Goal: Task Accomplishment & Management: Use online tool/utility

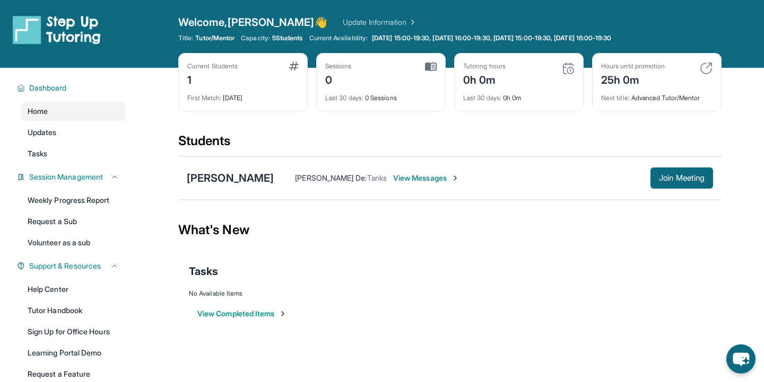
click at [36, 34] on img at bounding box center [57, 30] width 88 height 30
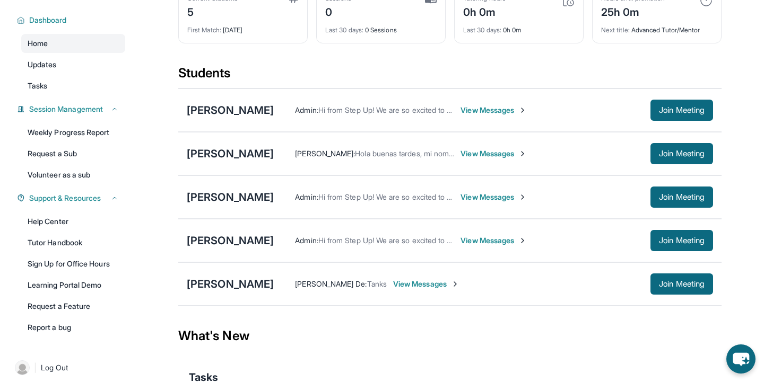
scroll to position [57, 0]
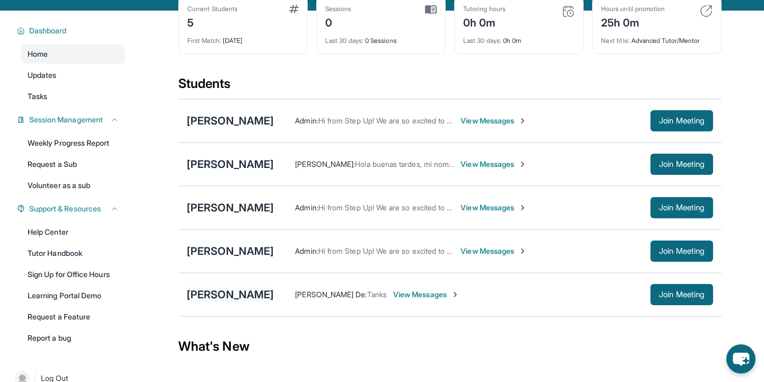
click at [221, 297] on div "[PERSON_NAME]" at bounding box center [230, 294] width 87 height 15
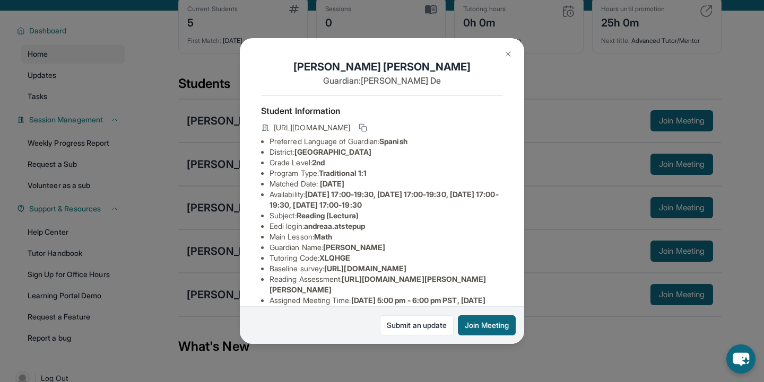
click at [505, 54] on img at bounding box center [508, 54] width 8 height 8
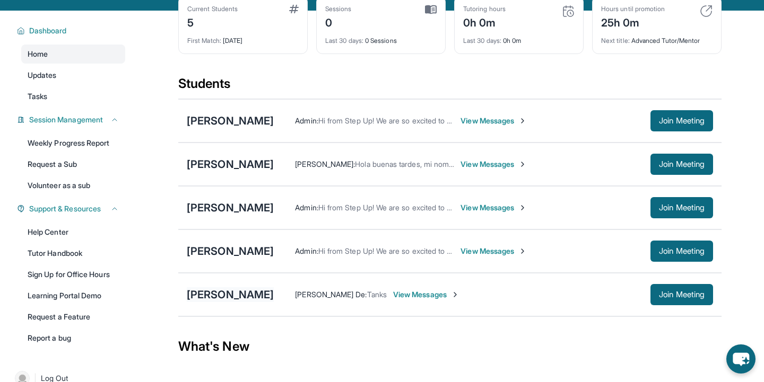
click at [244, 295] on div "[PERSON_NAME]" at bounding box center [230, 294] width 87 height 15
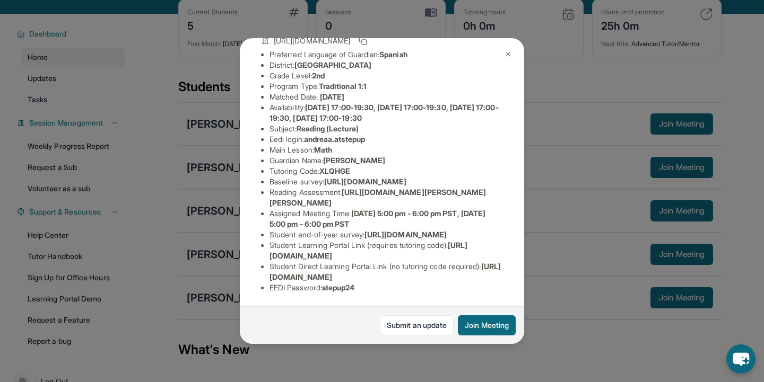
scroll to position [161, 1]
click at [509, 54] on img at bounding box center [508, 54] width 8 height 8
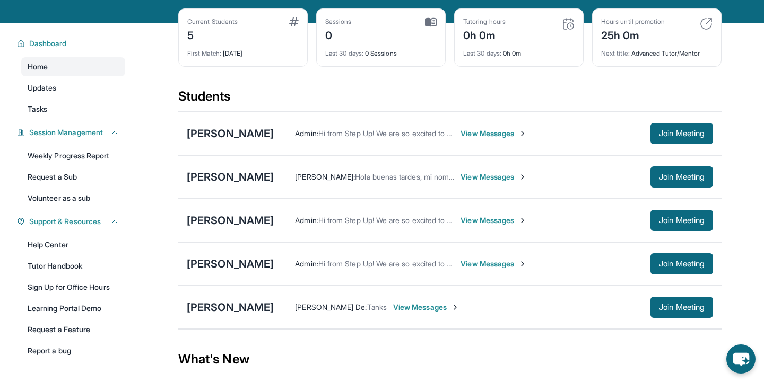
scroll to position [54, 0]
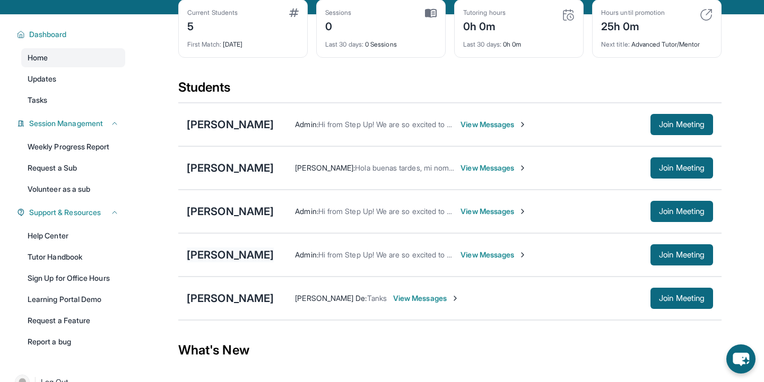
click at [207, 255] on div "[PERSON_NAME]" at bounding box center [230, 255] width 87 height 15
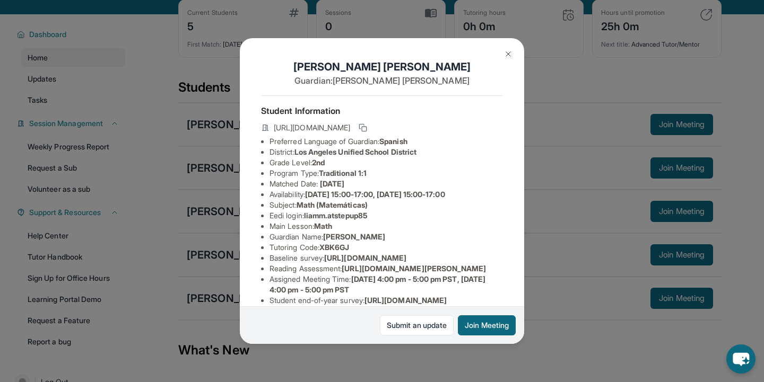
click at [509, 56] on img at bounding box center [508, 54] width 8 height 8
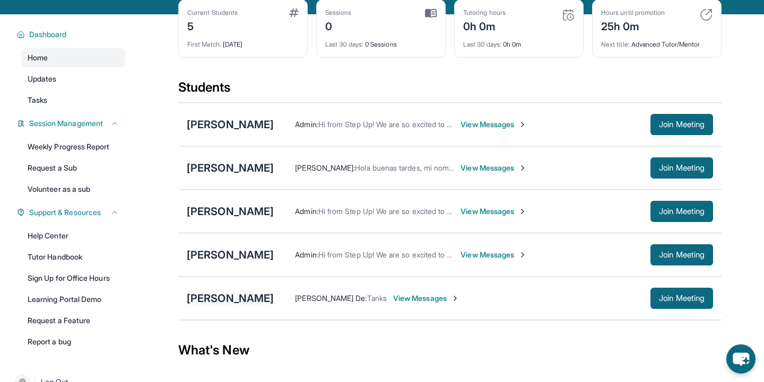
click at [240, 292] on div "[PERSON_NAME]" at bounding box center [230, 298] width 87 height 15
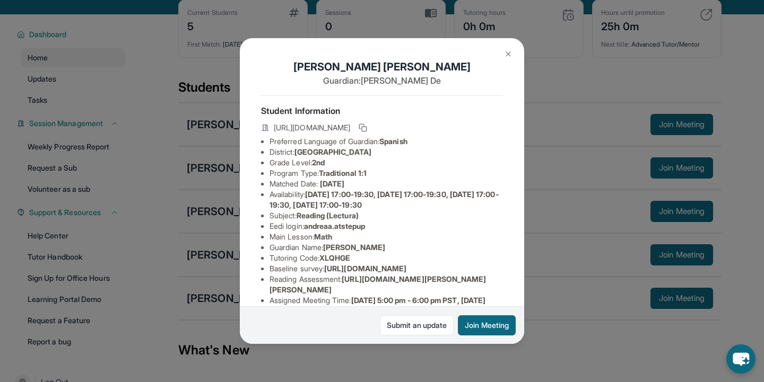
click at [512, 59] on button at bounding box center [507, 53] width 21 height 21
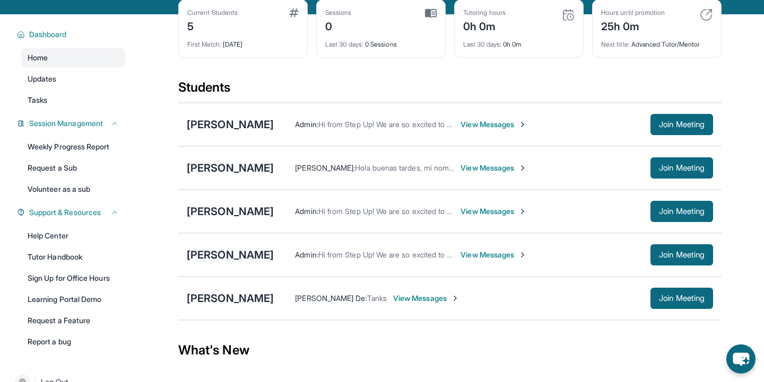
click at [214, 249] on div "[PERSON_NAME]" at bounding box center [230, 255] width 87 height 15
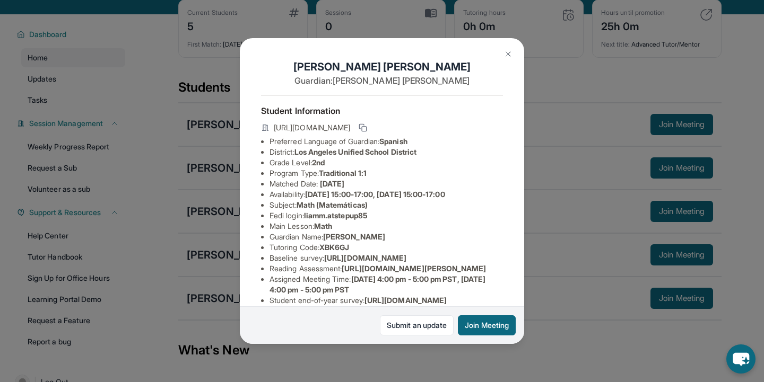
click at [503, 59] on button at bounding box center [507, 53] width 21 height 21
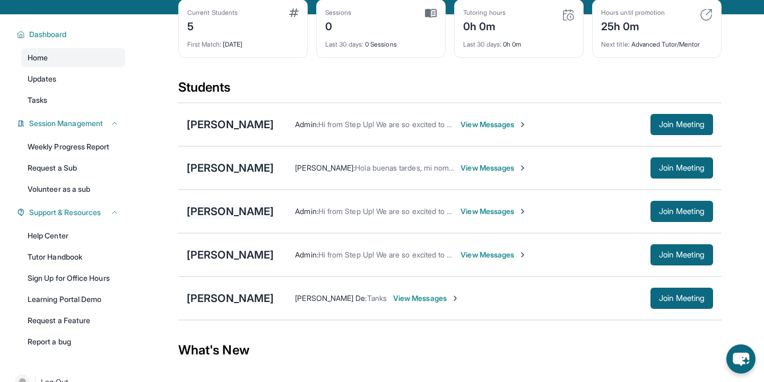
click at [236, 217] on div "[PERSON_NAME]" at bounding box center [230, 211] width 87 height 15
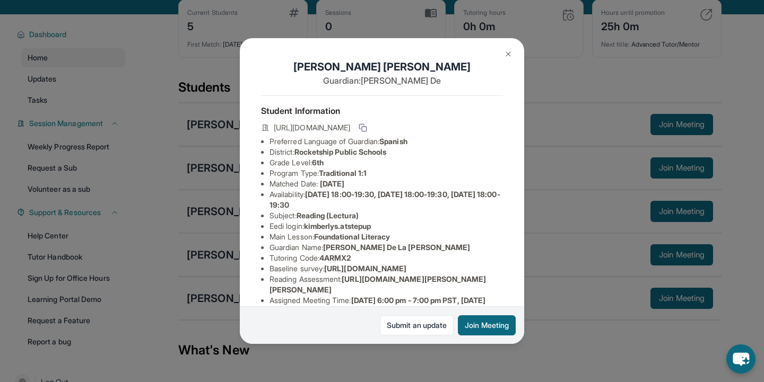
click at [506, 57] on img at bounding box center [508, 54] width 8 height 8
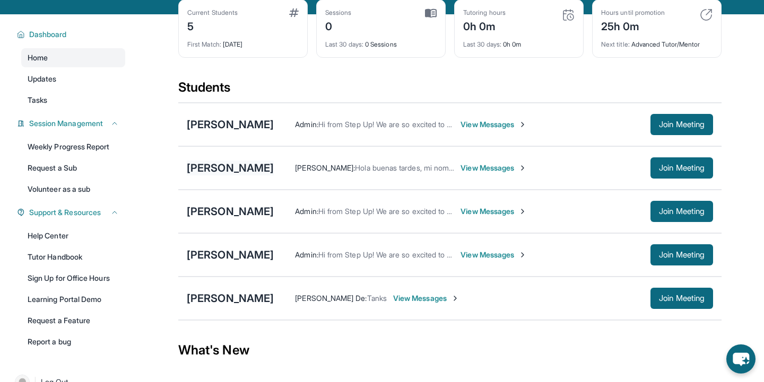
click at [214, 163] on div "[PERSON_NAME]" at bounding box center [230, 168] width 87 height 15
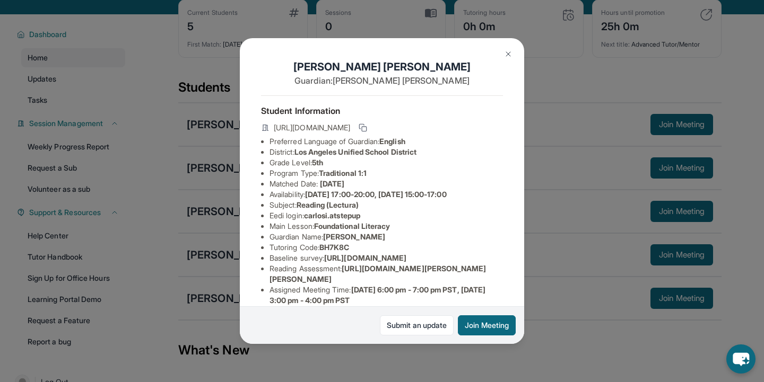
click at [509, 54] on img at bounding box center [508, 54] width 8 height 8
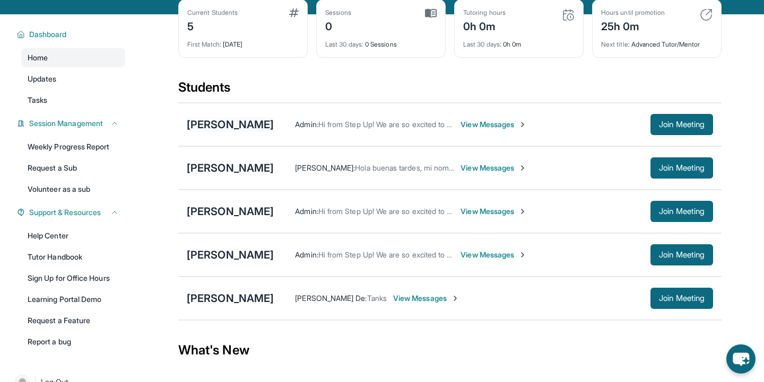
click at [232, 127] on div "Jayden Navarro" at bounding box center [230, 124] width 87 height 15
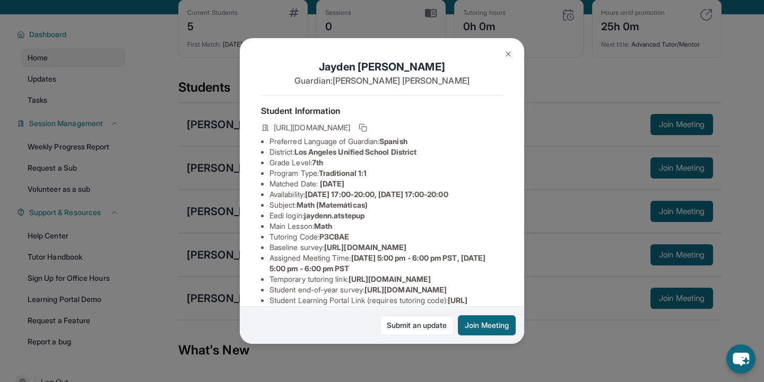
click at [502, 60] on button at bounding box center [507, 53] width 21 height 21
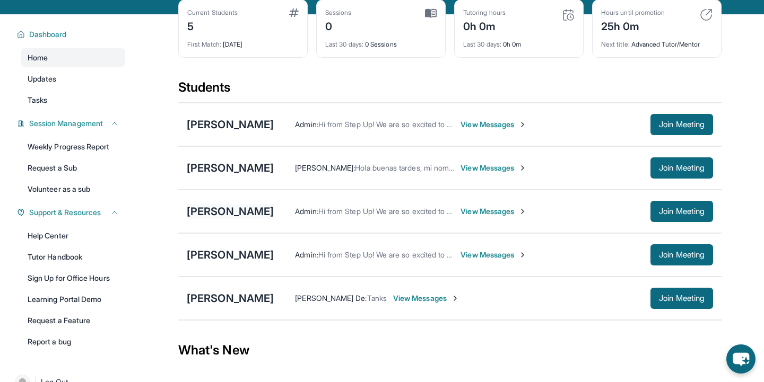
click at [231, 212] on div "Kimberly Sandoval" at bounding box center [230, 211] width 87 height 15
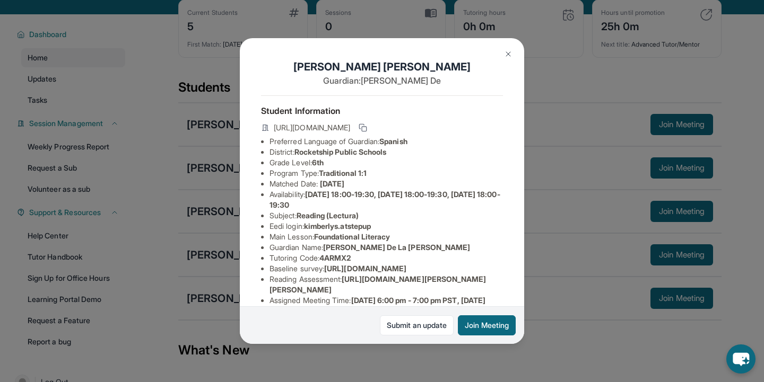
click at [509, 48] on button at bounding box center [507, 53] width 21 height 21
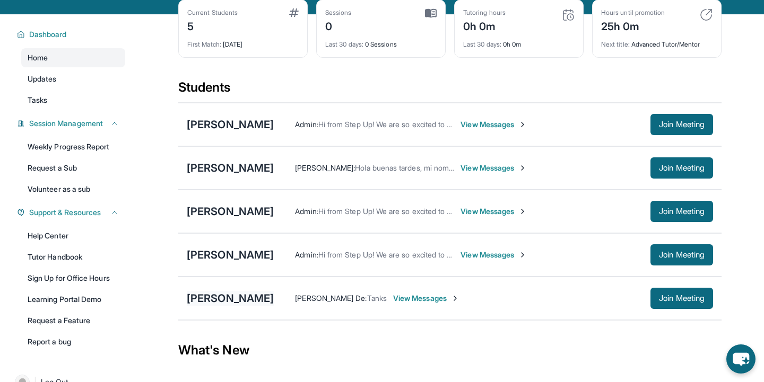
click at [223, 302] on div "[PERSON_NAME]" at bounding box center [230, 298] width 87 height 15
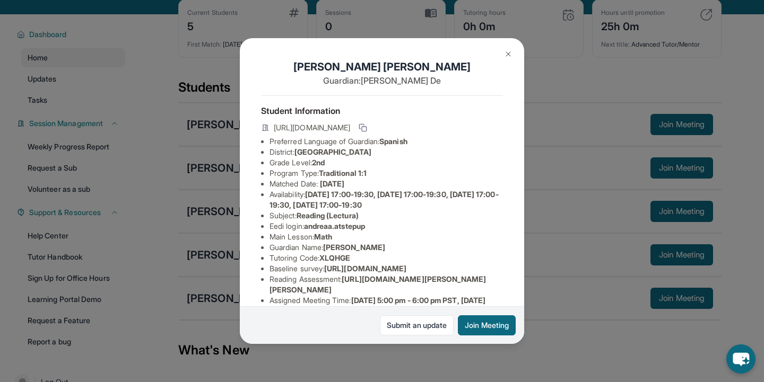
click at [511, 57] on img at bounding box center [508, 54] width 8 height 8
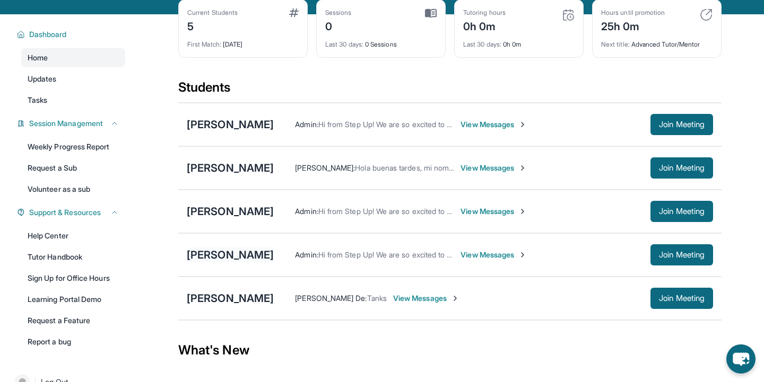
click at [198, 255] on div "Liam Melgar" at bounding box center [230, 255] width 87 height 15
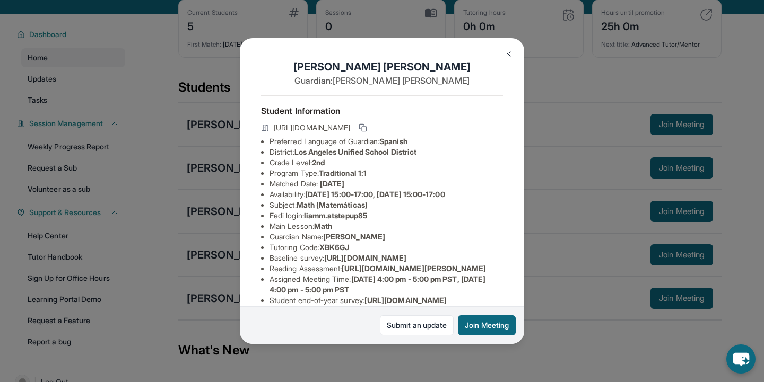
click at [513, 51] on button at bounding box center [507, 53] width 21 height 21
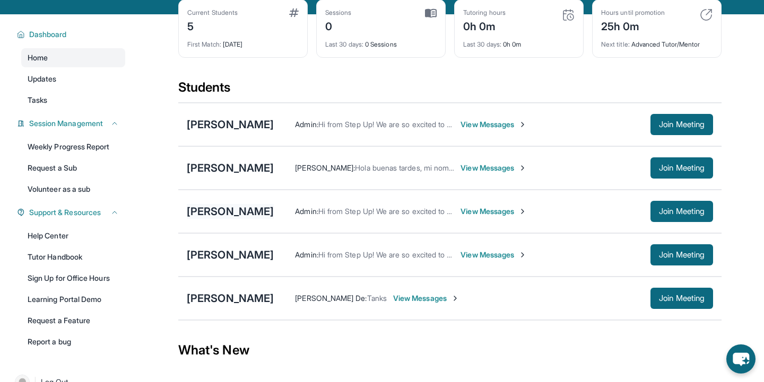
click at [269, 213] on div "Kimberly Sandoval" at bounding box center [230, 211] width 87 height 15
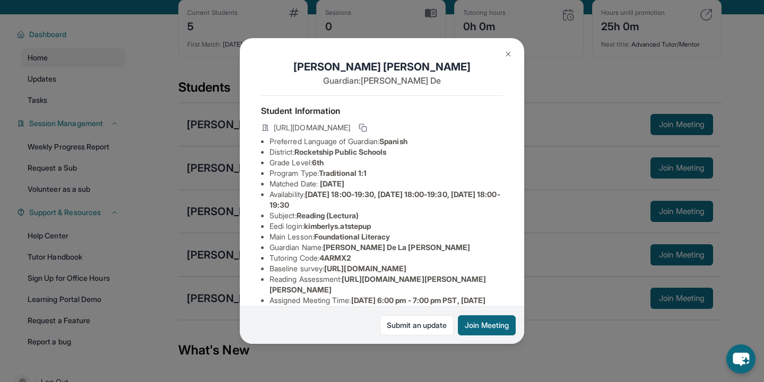
click at [505, 54] on img at bounding box center [508, 54] width 8 height 8
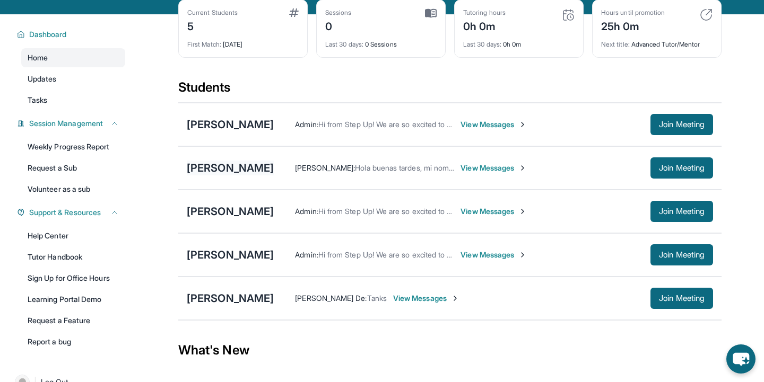
click at [233, 172] on div "Carlos Ibarra" at bounding box center [230, 168] width 87 height 15
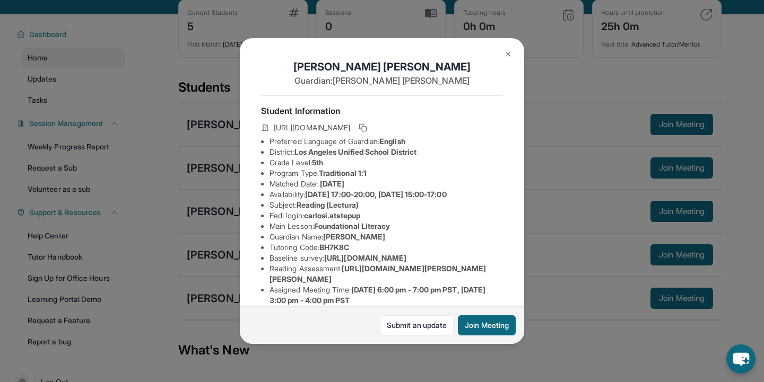
click at [506, 49] on button at bounding box center [507, 53] width 21 height 21
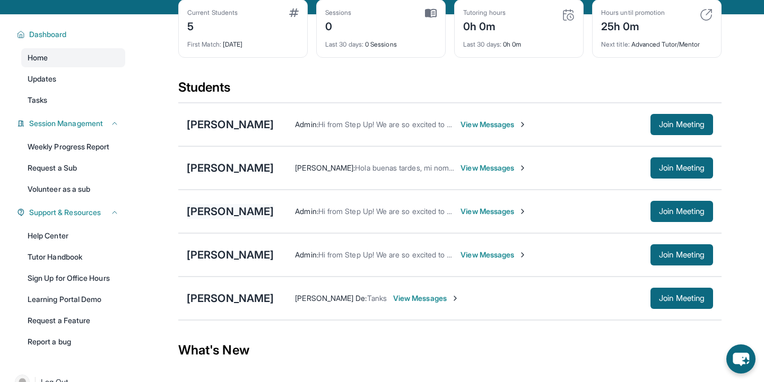
click at [269, 218] on div "Kimberly Sandoval" at bounding box center [230, 211] width 87 height 15
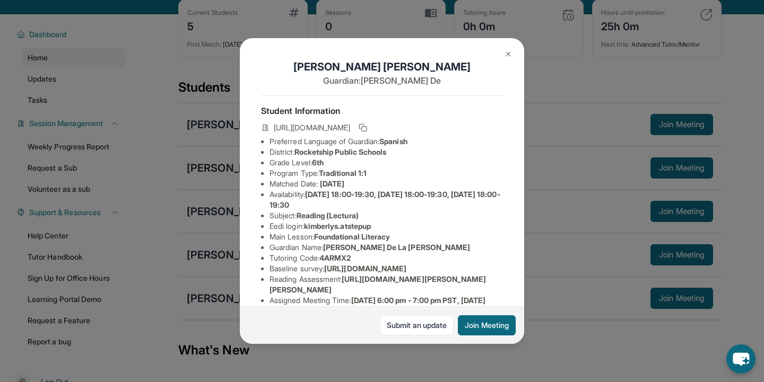
click at [509, 52] on img at bounding box center [508, 54] width 8 height 8
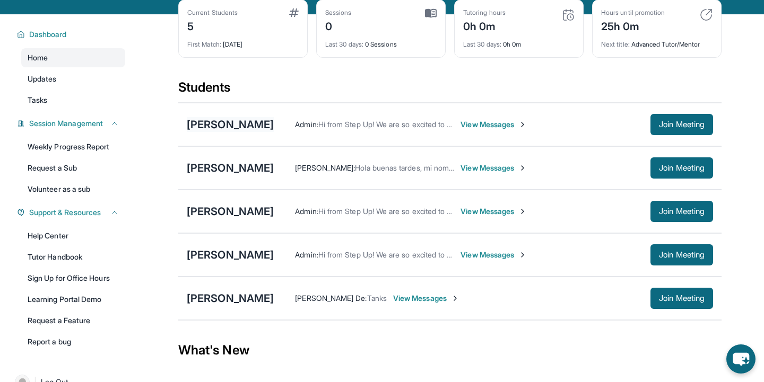
click at [232, 123] on div "Jayden Navarro" at bounding box center [230, 124] width 87 height 15
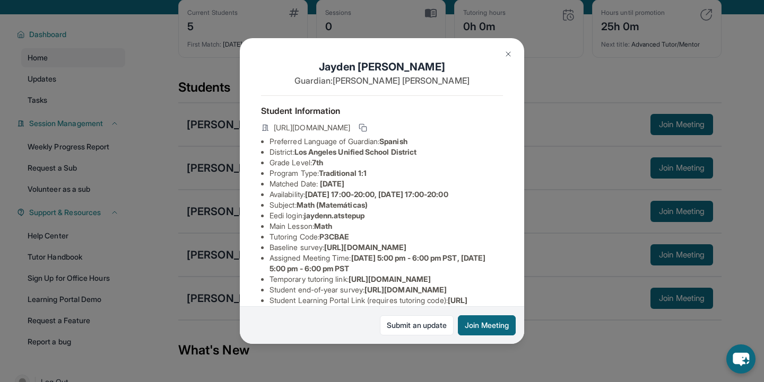
click at [505, 54] on img at bounding box center [508, 54] width 8 height 8
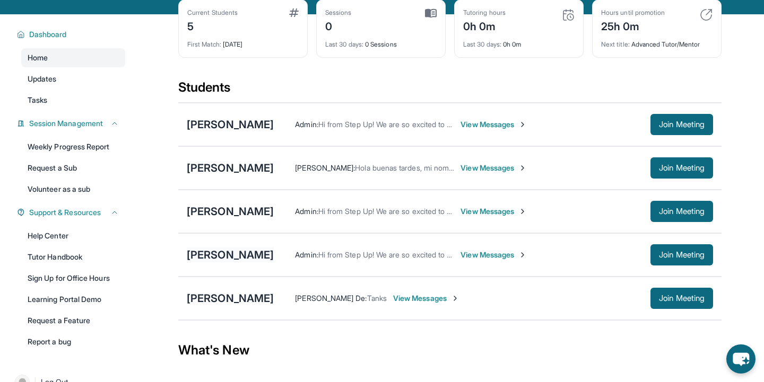
click at [217, 256] on div "Liam Melgar" at bounding box center [230, 255] width 87 height 15
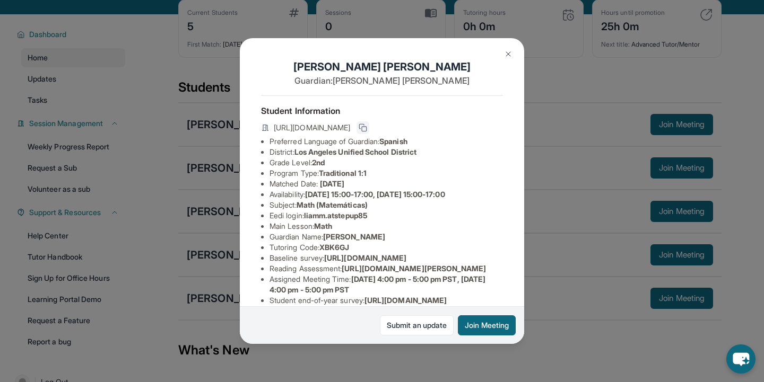
click at [366, 127] on rect at bounding box center [364, 129] width 5 height 5
click at [505, 57] on img at bounding box center [508, 54] width 8 height 8
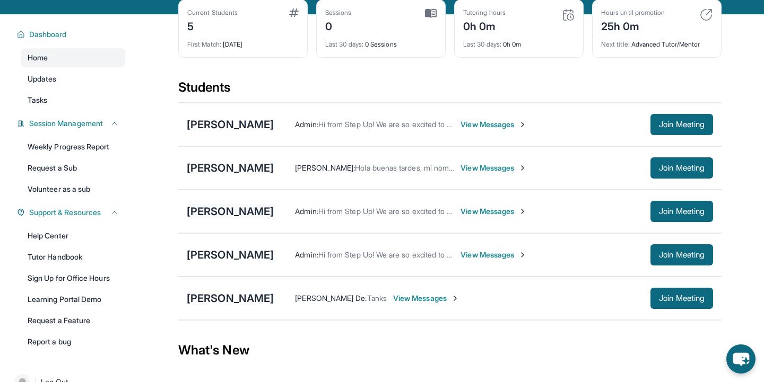
click at [209, 215] on div "Kimberly Sandoval" at bounding box center [230, 211] width 87 height 15
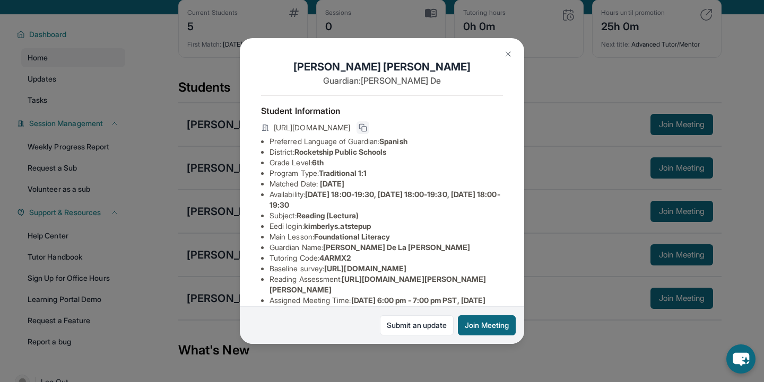
click at [367, 127] on icon at bounding box center [362, 128] width 8 height 8
click at [511, 60] on button at bounding box center [507, 53] width 21 height 21
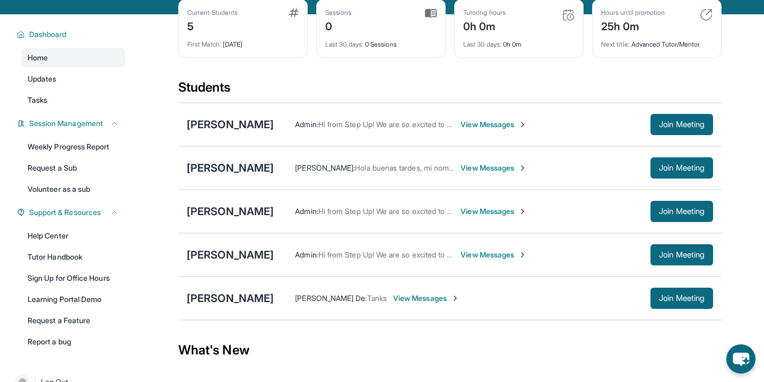
click at [228, 166] on div "Carlos Ibarra" at bounding box center [230, 168] width 87 height 15
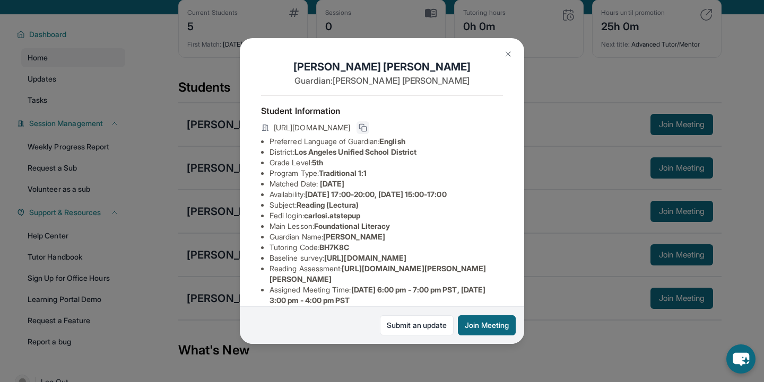
click at [369, 122] on button at bounding box center [362, 127] width 13 height 13
click at [504, 50] on img at bounding box center [508, 54] width 8 height 8
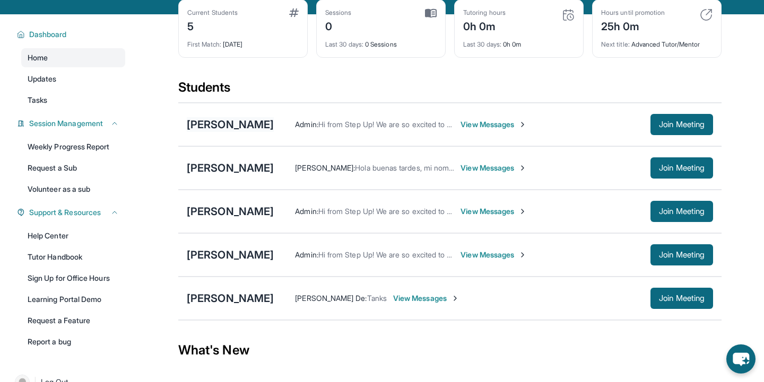
click at [254, 127] on div "Jayden Navarro" at bounding box center [230, 124] width 87 height 15
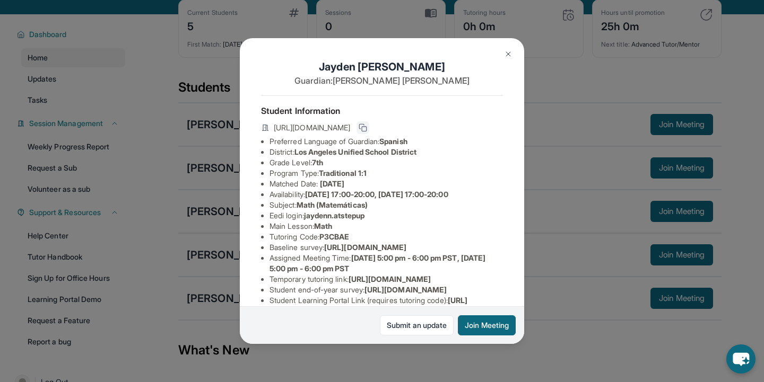
click at [364, 125] on icon at bounding box center [362, 126] width 5 height 5
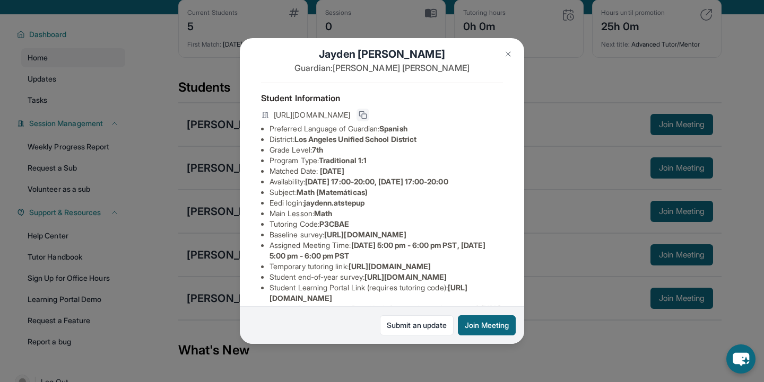
scroll to position [8, 0]
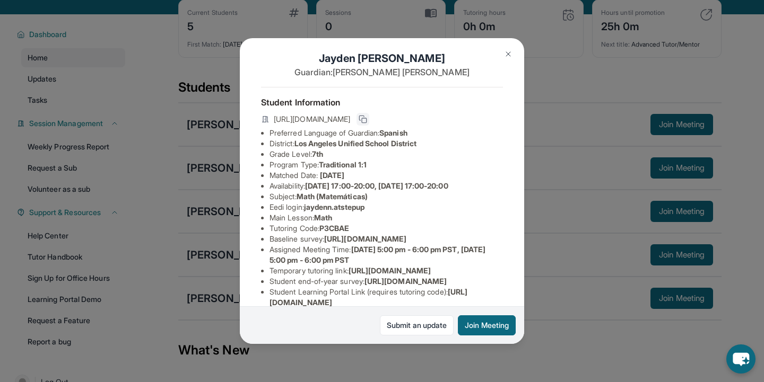
click at [513, 51] on button at bounding box center [507, 53] width 21 height 21
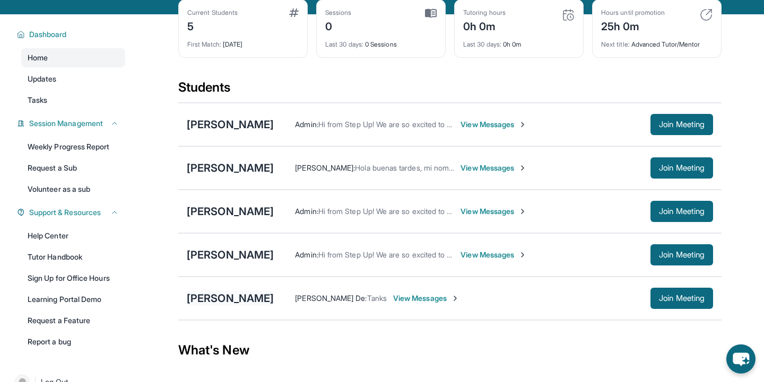
click at [244, 297] on div "[PERSON_NAME]" at bounding box center [230, 298] width 87 height 15
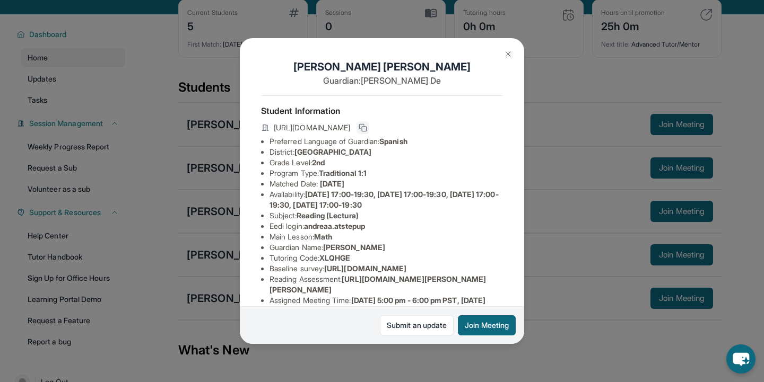
click at [367, 128] on icon at bounding box center [362, 128] width 8 height 8
click at [505, 56] on img at bounding box center [508, 54] width 8 height 8
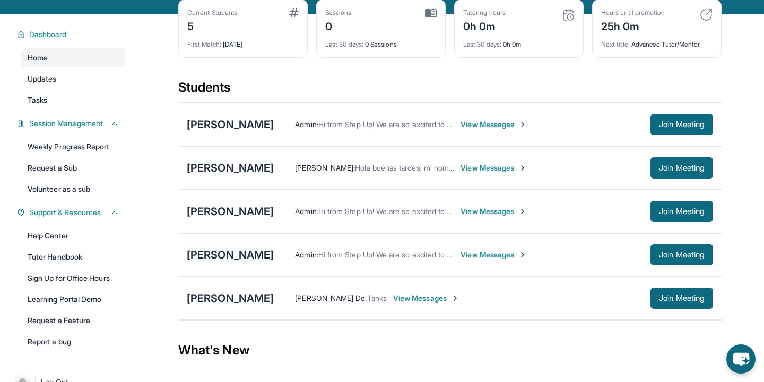
click at [234, 252] on div "Liam Melgar" at bounding box center [230, 255] width 87 height 15
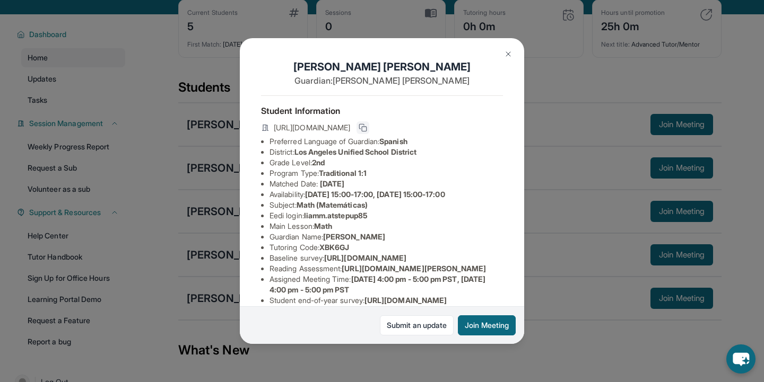
click at [366, 128] on rect at bounding box center [364, 129] width 5 height 5
click at [506, 51] on img at bounding box center [508, 54] width 8 height 8
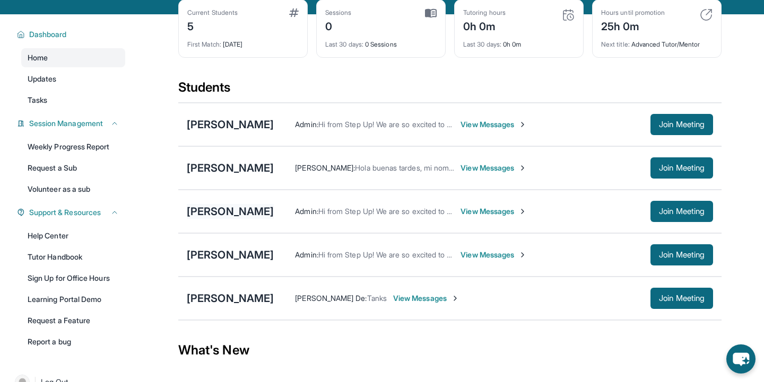
click at [250, 209] on div "Kimberly Sandoval" at bounding box center [230, 211] width 87 height 15
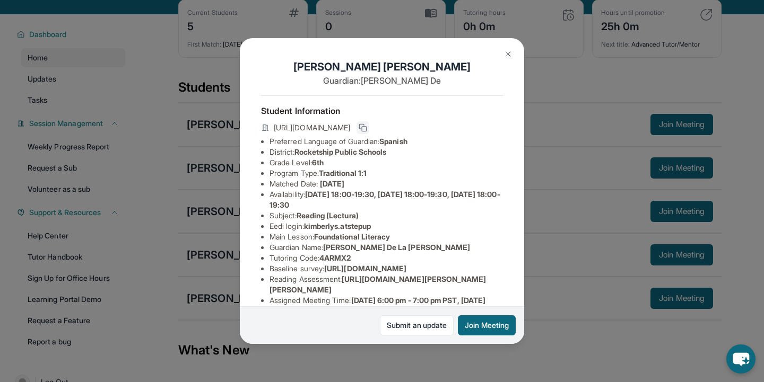
click at [367, 126] on icon at bounding box center [362, 128] width 8 height 8
click at [506, 49] on button at bounding box center [507, 53] width 21 height 21
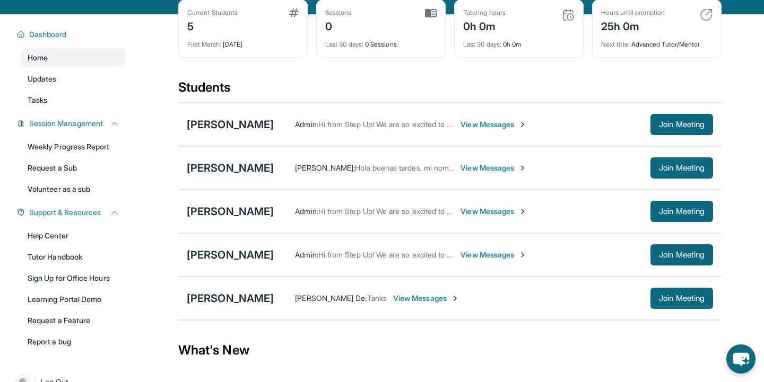
click at [241, 168] on div "Carlos Ibarra" at bounding box center [230, 168] width 87 height 15
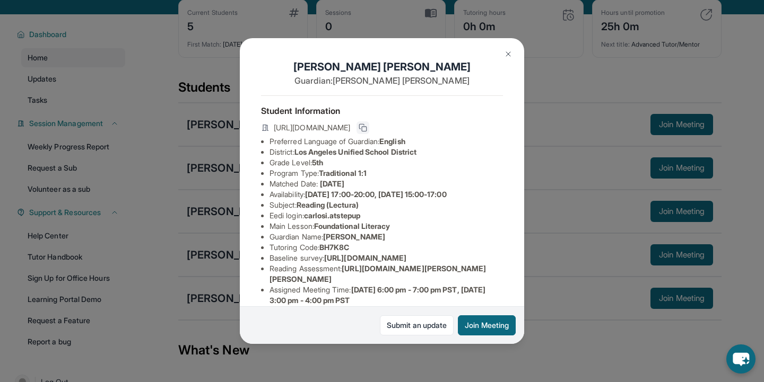
click at [369, 126] on button at bounding box center [362, 127] width 13 height 13
click at [513, 56] on button at bounding box center [507, 53] width 21 height 21
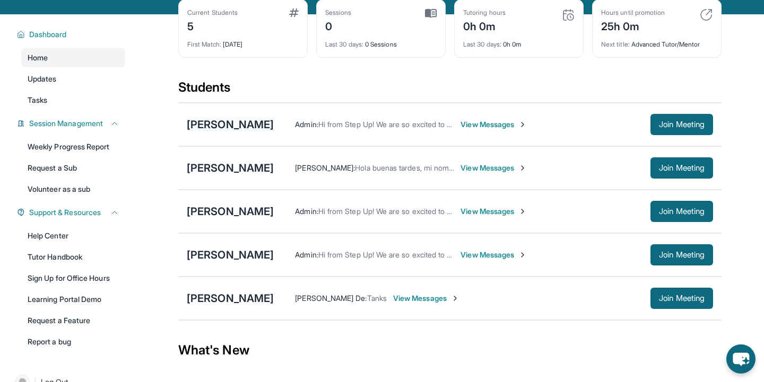
click at [245, 128] on div "Jayden Navarro" at bounding box center [230, 124] width 87 height 15
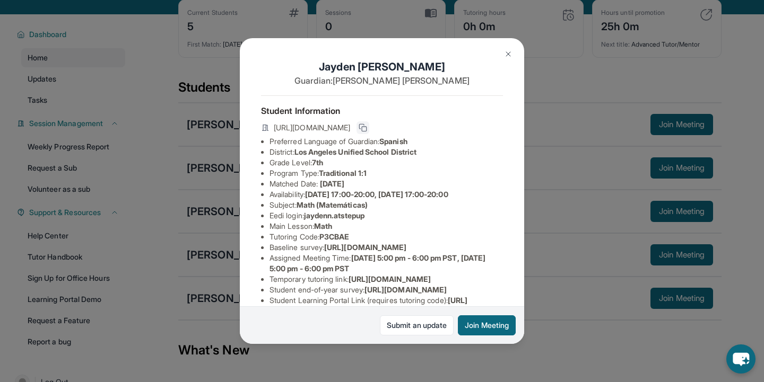
click at [369, 122] on button at bounding box center [362, 127] width 13 height 13
